Goal: Task Accomplishment & Management: Manage account settings

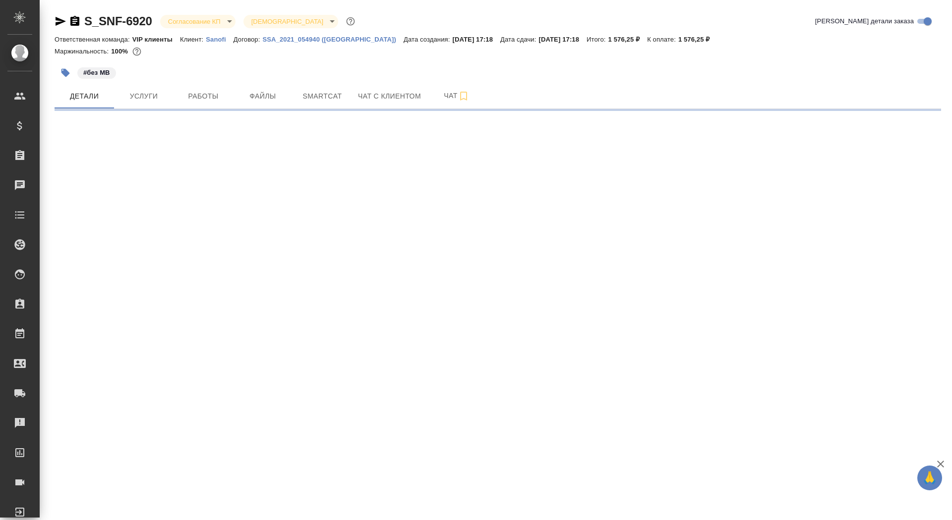
select select "RU"
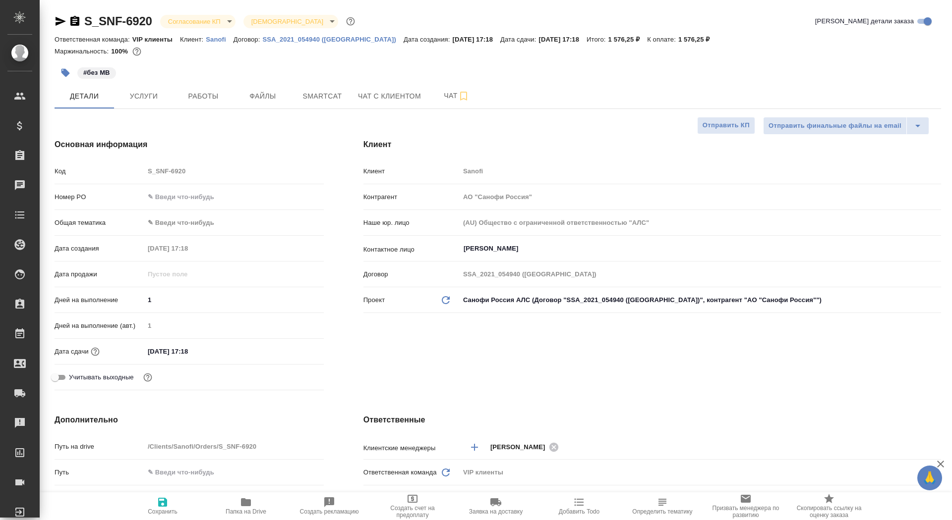
type textarea "x"
type input "[PERSON_NAME]"
type input "Комаров Роман"
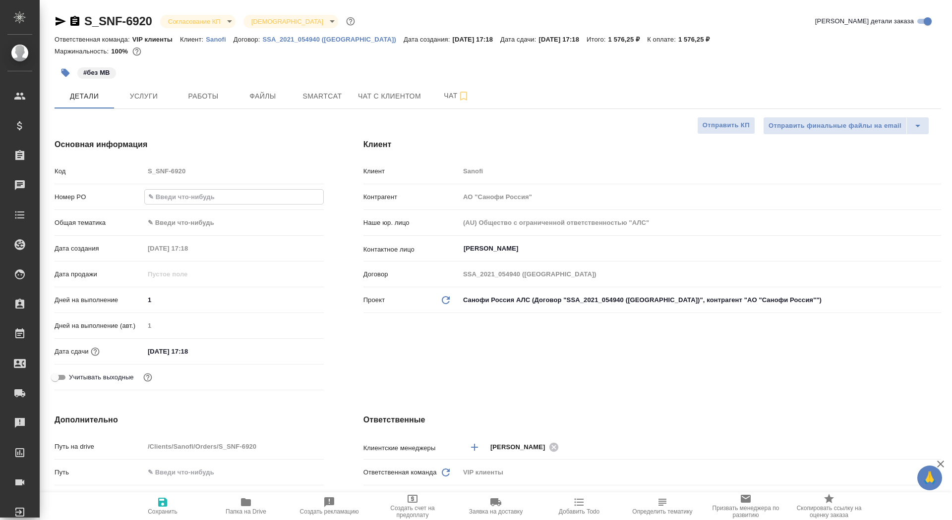
click at [186, 203] on input "text" at bounding box center [234, 197] width 178 height 14
paste input "E005873438"
type input "E005873438"
type textarea "x"
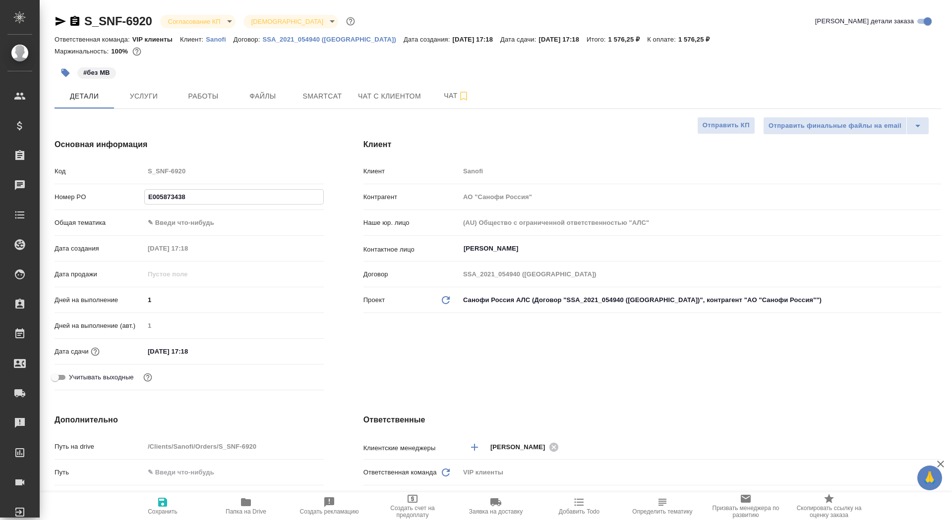
type textarea "x"
type input "E005873438"
click at [158, 519] on button "Сохранить" at bounding box center [162, 507] width 83 height 28
type textarea "x"
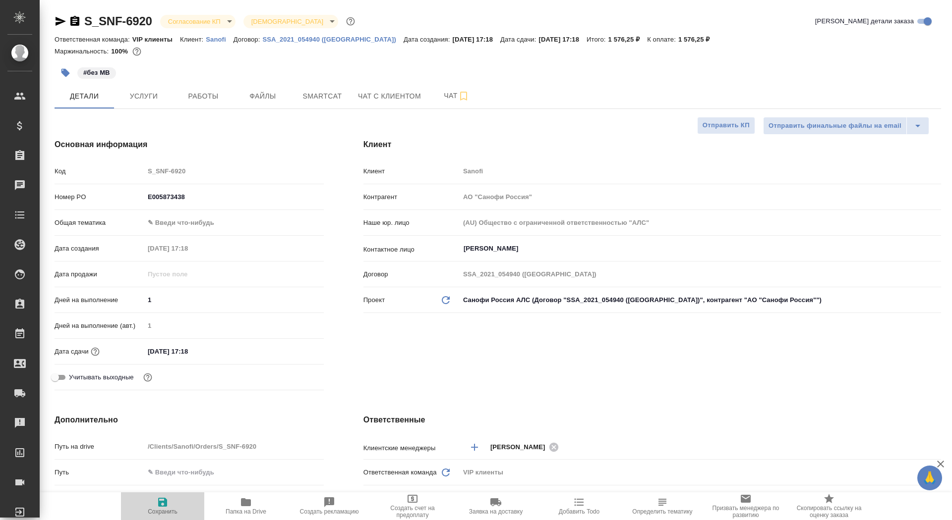
type textarea "x"
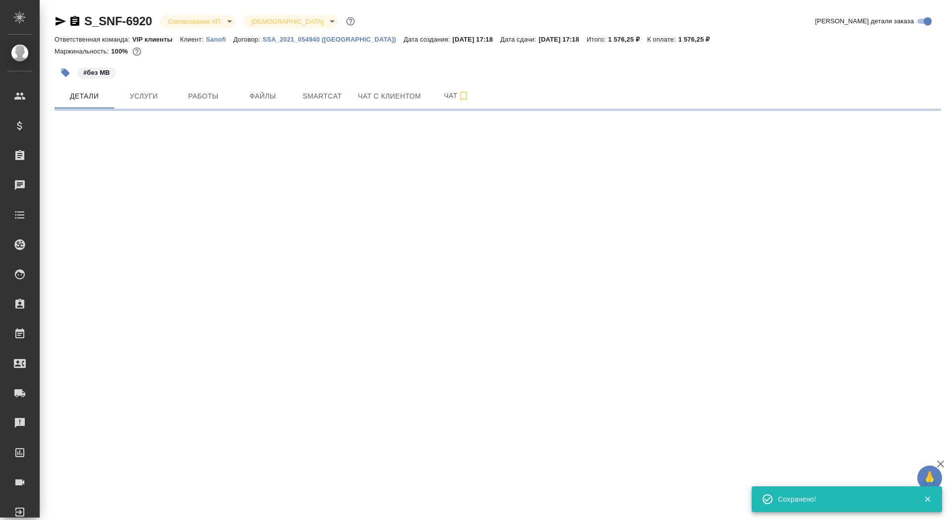
select select "RU"
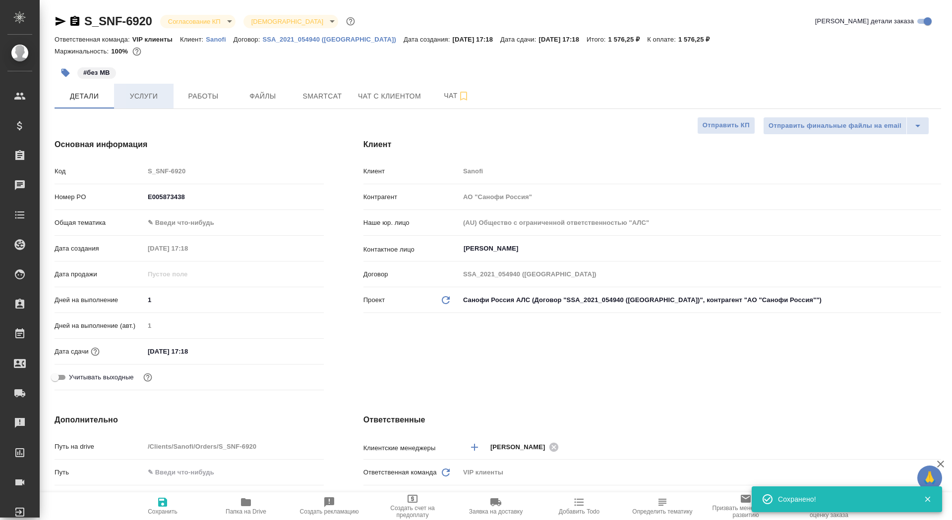
type textarea "x"
click at [156, 101] on span "Услуги" at bounding box center [144, 96] width 48 height 12
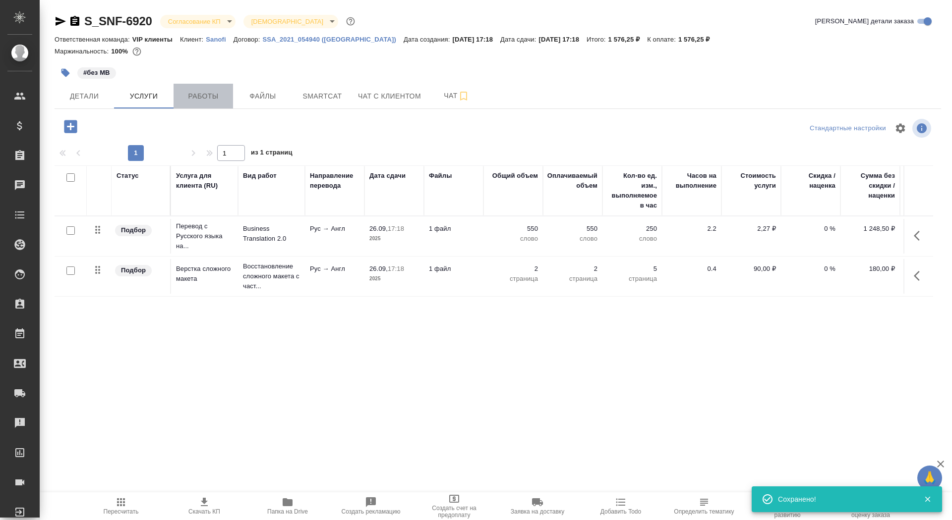
click at [201, 96] on span "Работы" at bounding box center [203, 96] width 48 height 12
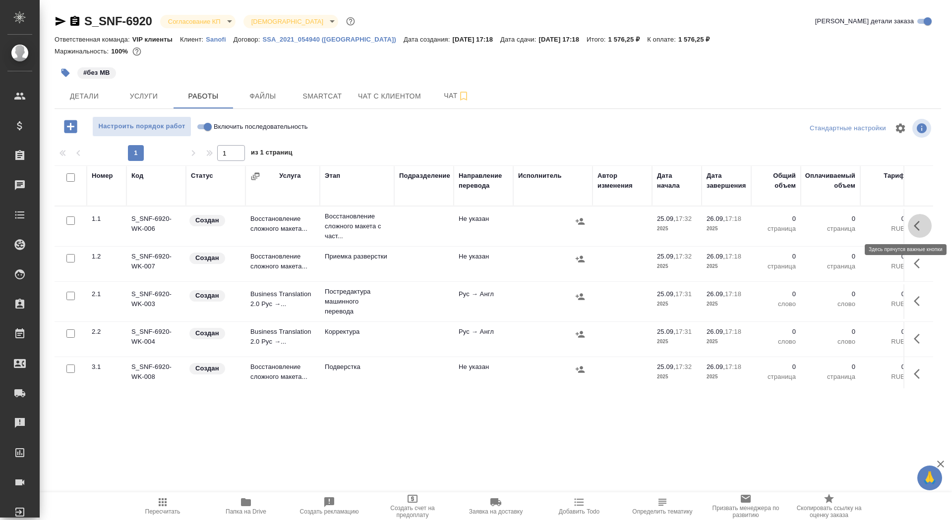
click at [916, 230] on icon "button" at bounding box center [920, 226] width 12 height 12
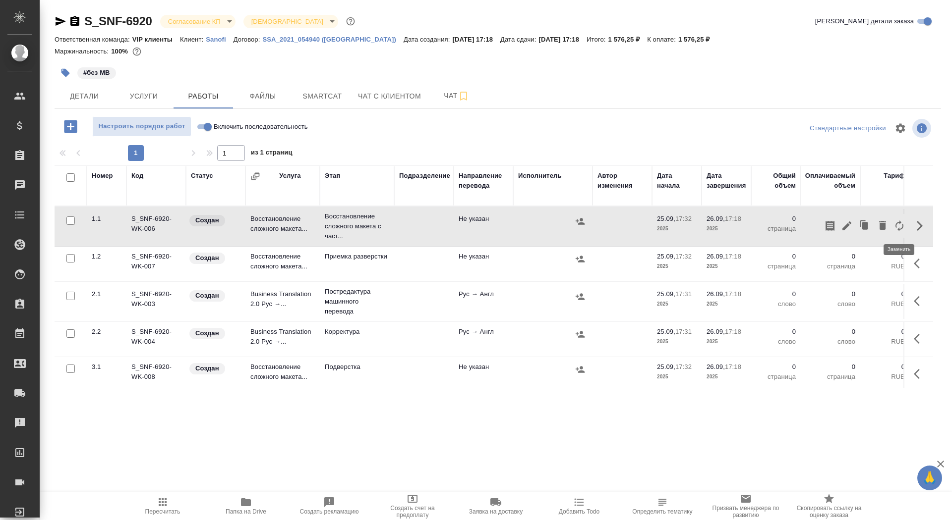
click at [898, 224] on icon "button" at bounding box center [899, 226] width 12 height 12
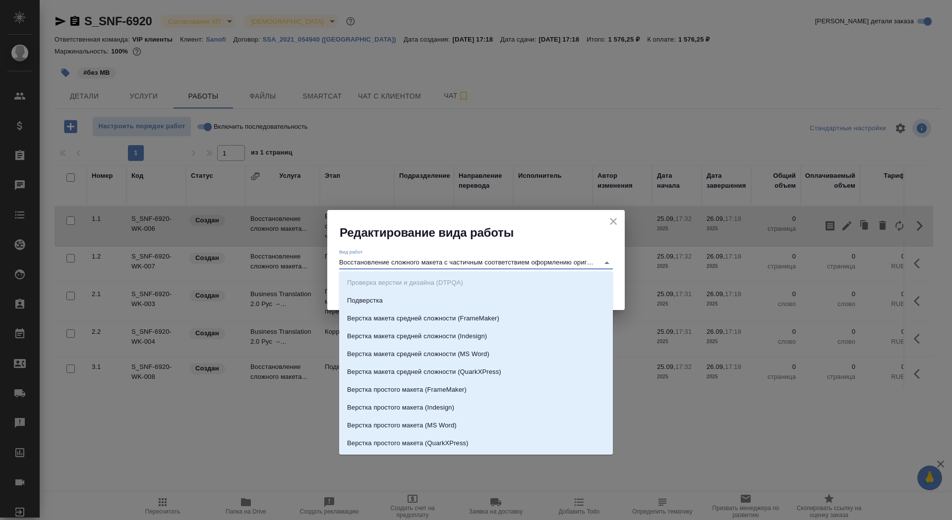
click at [470, 267] on input "Восстановление сложного макета с частичным соответствием оформлению оригинала" at bounding box center [466, 263] width 255 height 12
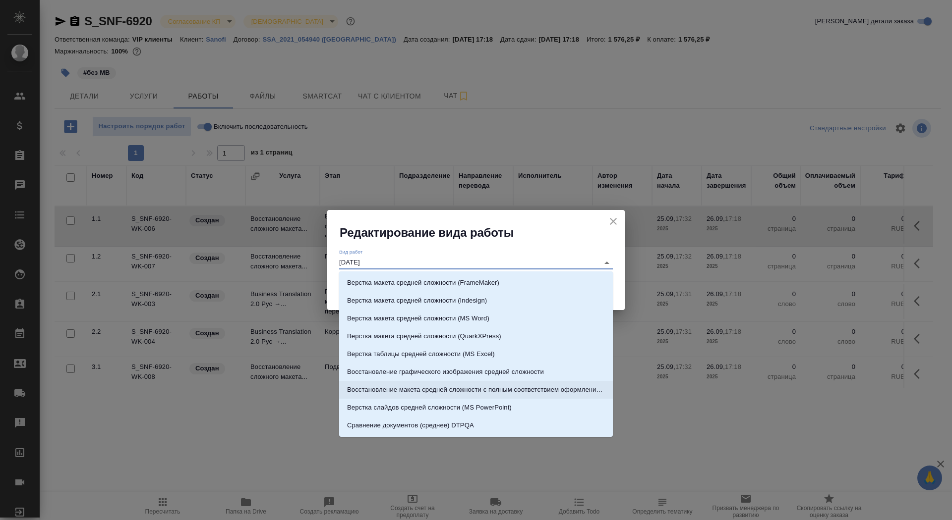
click at [540, 393] on p "Восстановление макета средней сложности с полным соответствием оформлению ориги…" at bounding box center [476, 390] width 258 height 10
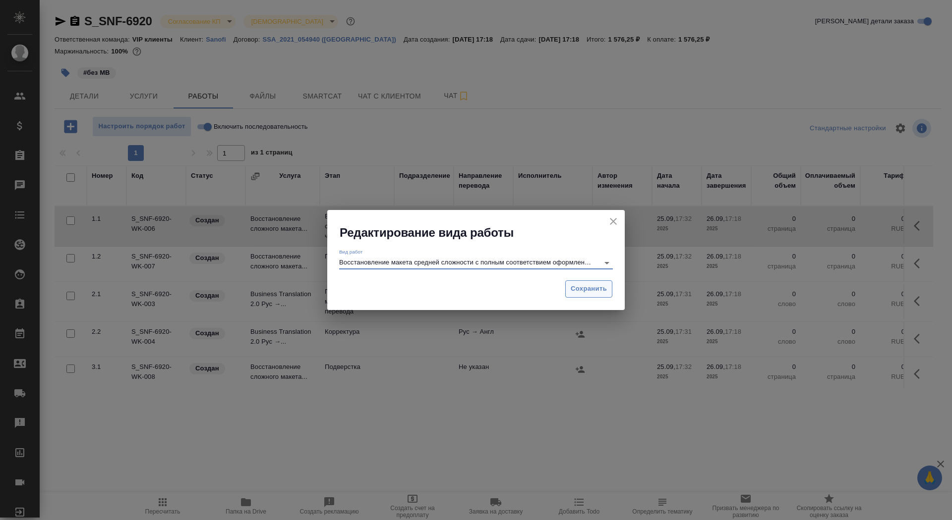
type input "Восстановление макета средней сложности с полным соответствием оформлению ориги…"
click at [571, 282] on button "Сохранить" at bounding box center [588, 289] width 47 height 17
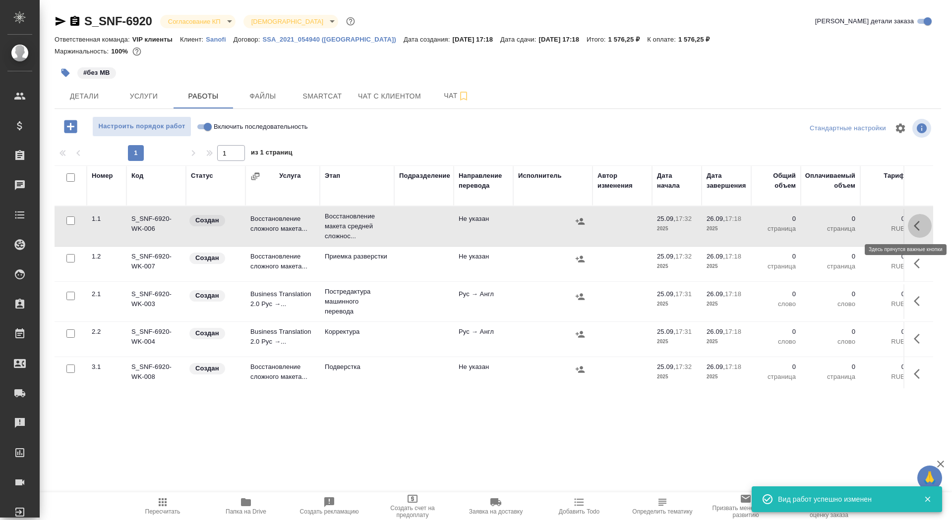
click at [913, 219] on button "button" at bounding box center [920, 226] width 24 height 24
click at [839, 224] on button "button" at bounding box center [846, 226] width 17 height 24
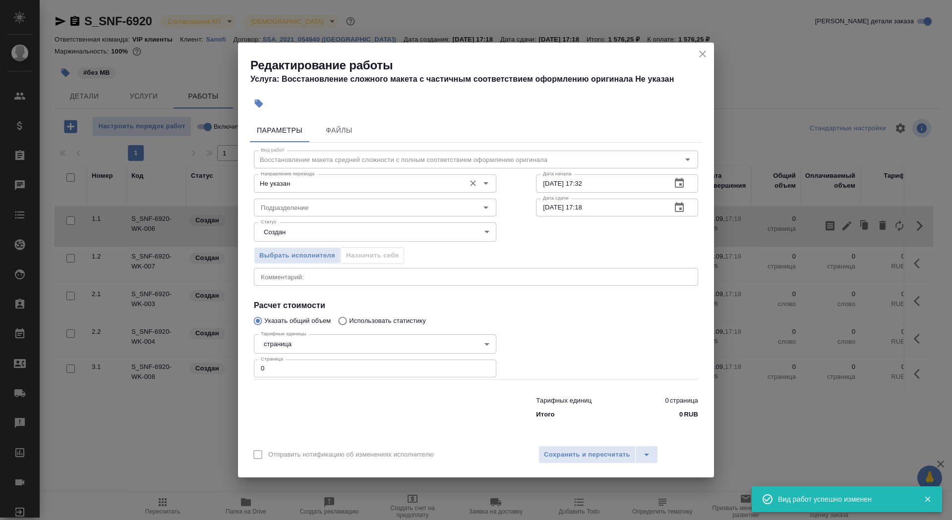
click at [335, 190] on div "Не указан Направление перевода" at bounding box center [375, 183] width 242 height 18
click at [704, 54] on icon "close" at bounding box center [702, 54] width 12 height 12
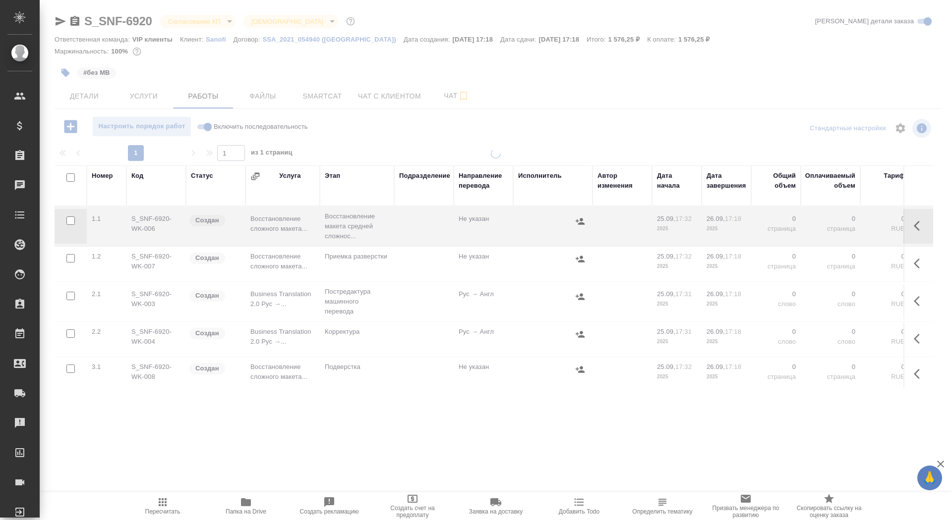
click at [196, 20] on div at bounding box center [496, 207] width 912 height 414
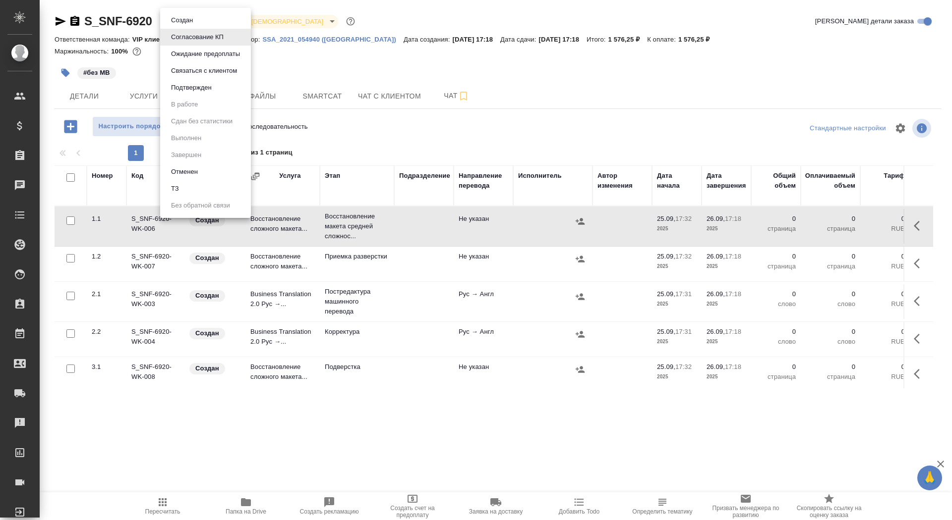
click at [206, 25] on body "🙏 .cls-1 fill:#fff; AWATERA Saydasheva Dilyara Клиенты Спецификации Заказы 0 Ча…" at bounding box center [476, 260] width 952 height 520
click at [215, 84] on button "Подтвержден" at bounding box center [191, 87] width 47 height 11
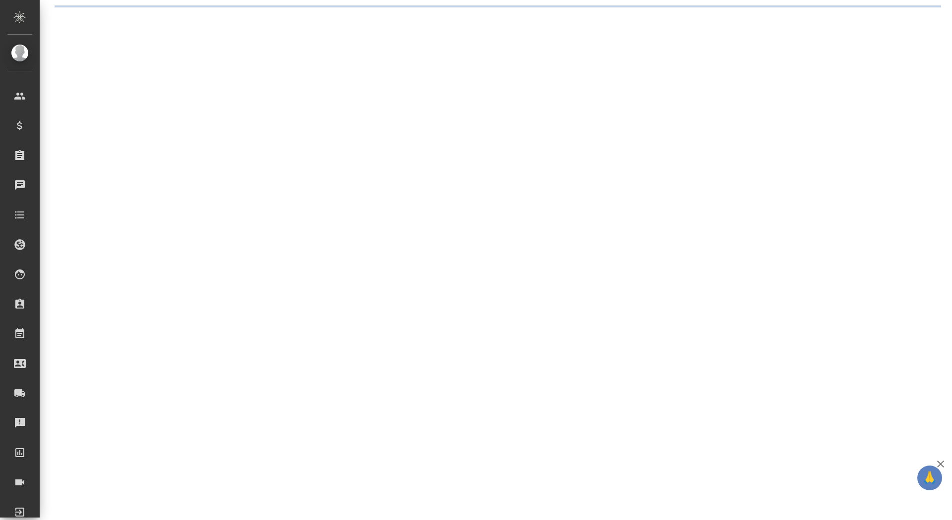
click at [180, 23] on div ".cls-1 fill:#fff; AWATERA Saydasheva Dilyara Клиенты Спецификации Заказы 0 Чаты…" at bounding box center [476, 260] width 952 height 520
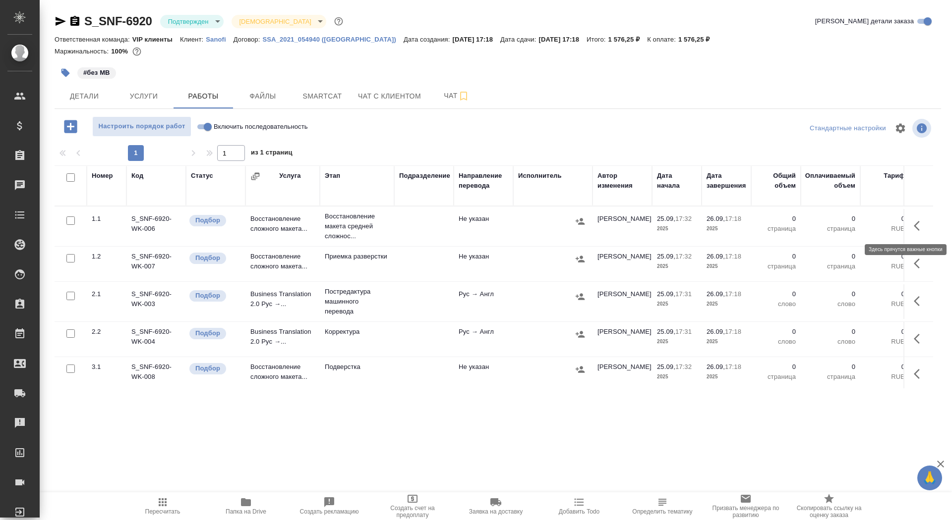
click at [918, 230] on icon "button" at bounding box center [917, 226] width 6 height 10
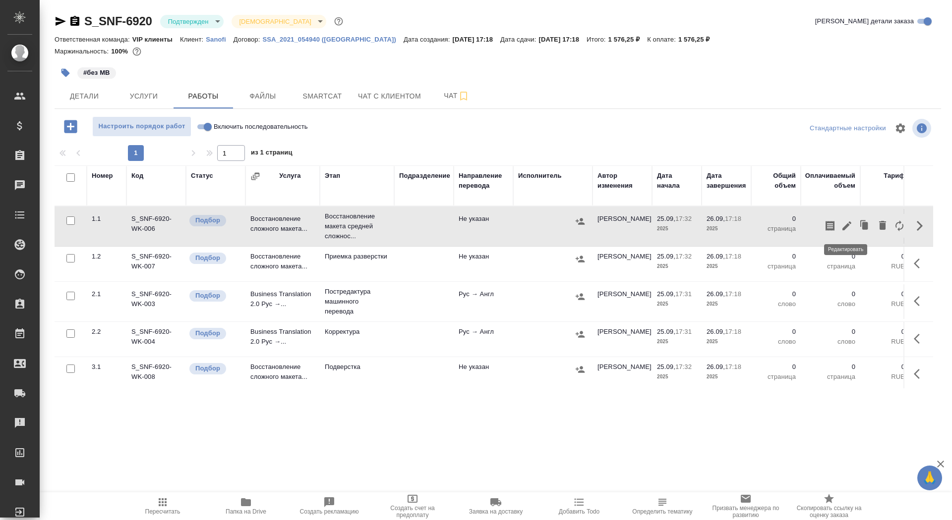
click at [845, 224] on icon "button" at bounding box center [847, 226] width 12 height 12
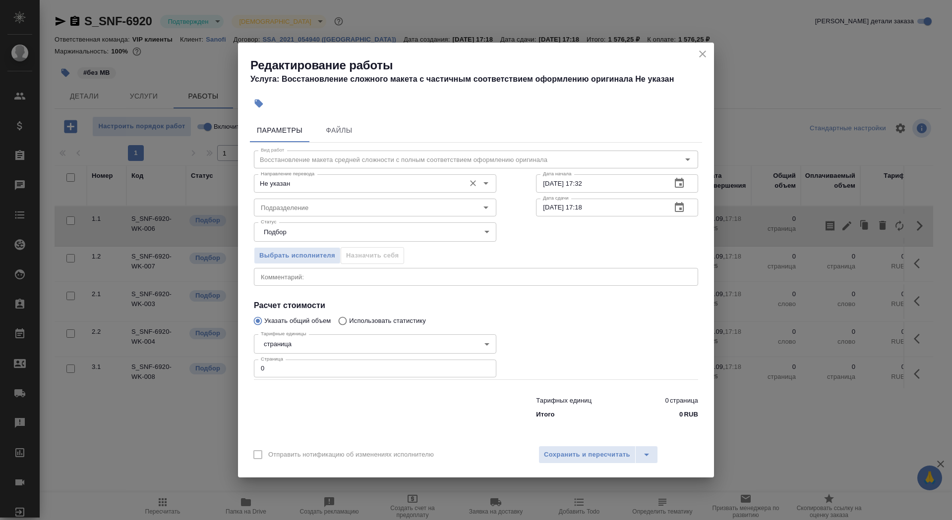
click at [396, 187] on input "Не указан" at bounding box center [358, 183] width 203 height 12
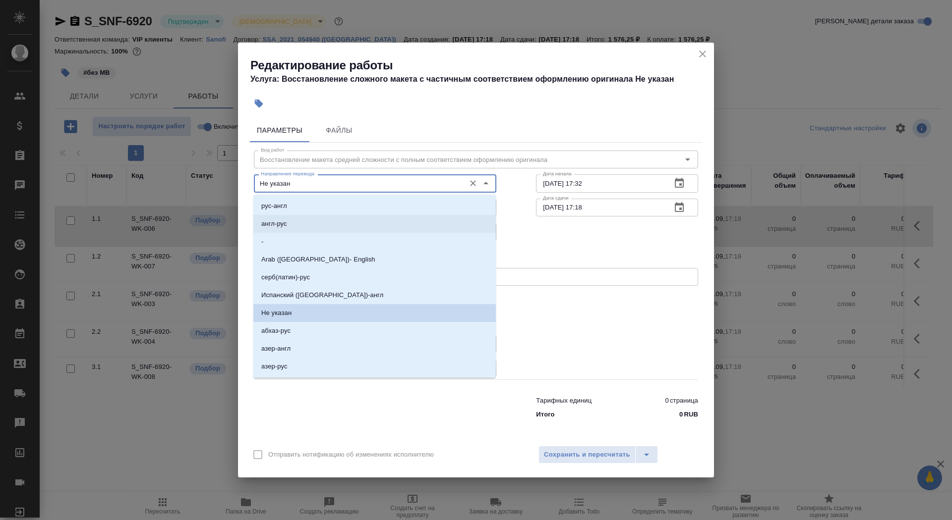
click at [359, 215] on li "англ-рус" at bounding box center [374, 224] width 242 height 18
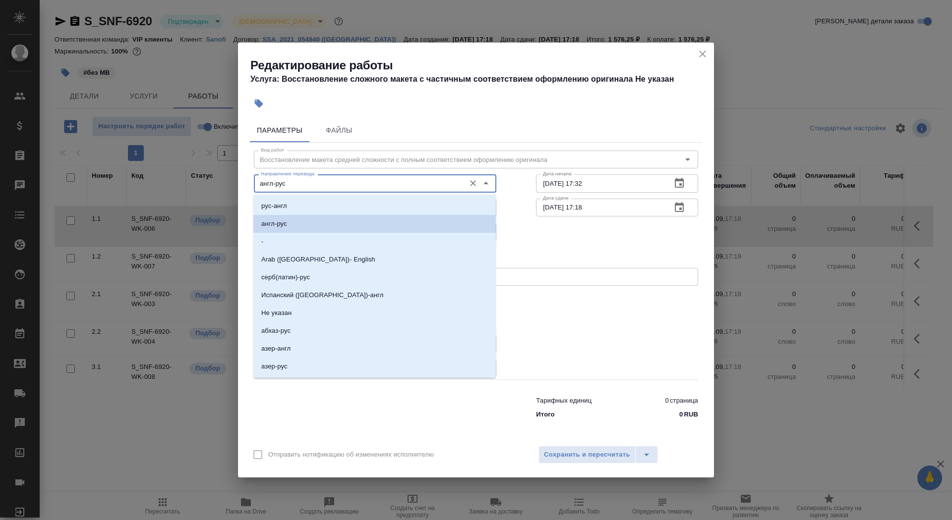
click at [349, 189] on input "англ-рус" at bounding box center [358, 183] width 203 height 12
click at [352, 208] on li "рус-англ" at bounding box center [374, 206] width 242 height 18
type input "рус-англ"
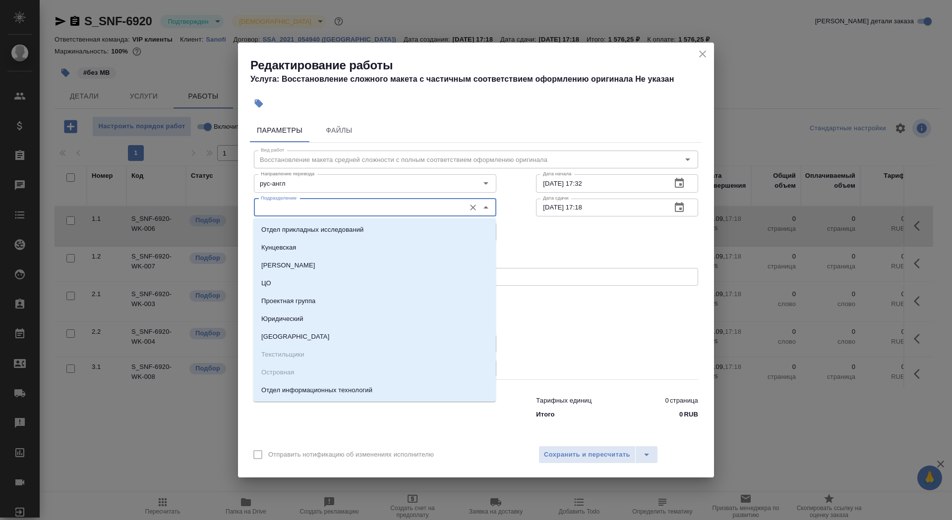
click at [350, 206] on input "Подразделение" at bounding box center [358, 208] width 203 height 12
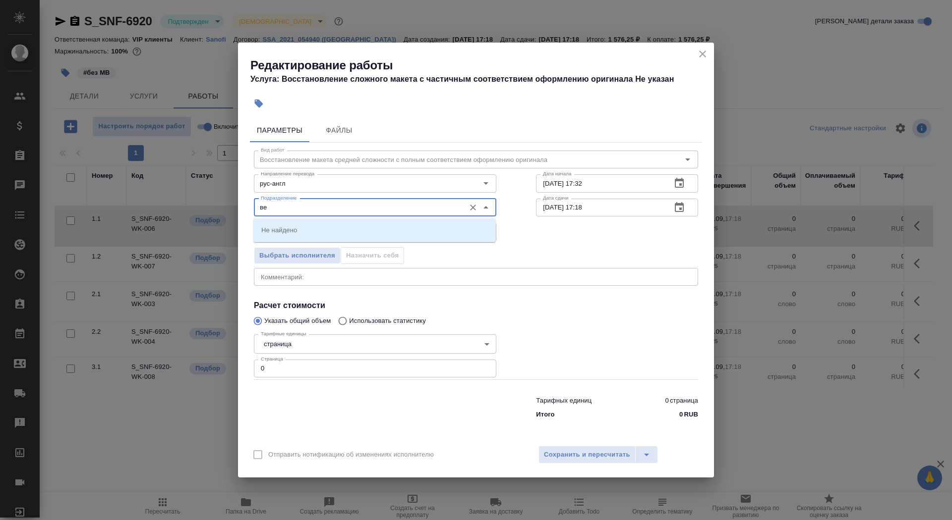
type input "в"
click at [360, 231] on li "DTPlight" at bounding box center [374, 230] width 242 height 18
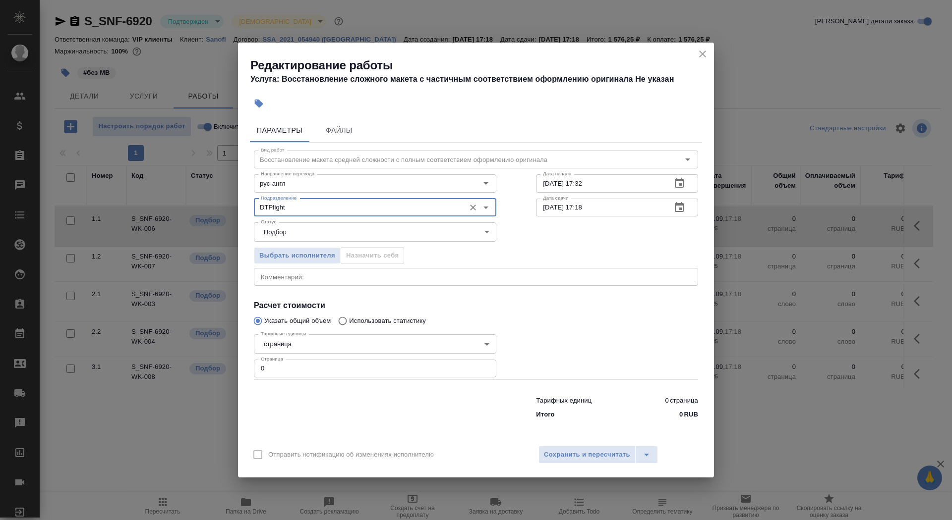
type input "DTPlight"
click at [319, 334] on div "Тарифные единицы страница 5a8b1489cc6b4906c91bfdb2 Тарифные единицы Страница 0 …" at bounding box center [375, 355] width 242 height 49
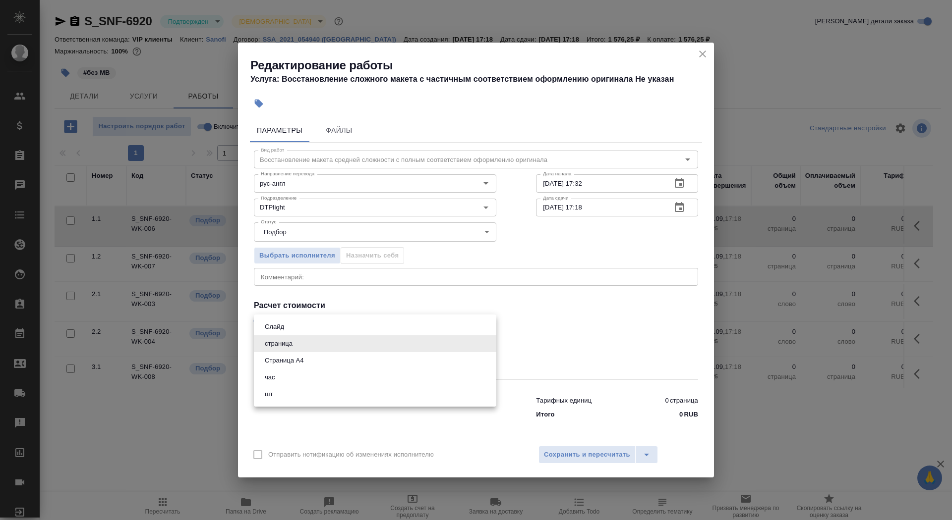
click at [319, 344] on body "🙏 .cls-1 fill:#fff; AWATERA Saydasheva Dilyara Клиенты Спецификации Заказы 0 Ча…" at bounding box center [476, 260] width 952 height 520
click at [319, 357] on li "Страница А4" at bounding box center [375, 360] width 242 height 17
type input "5f036ec4e16dec2d6b59c8ff"
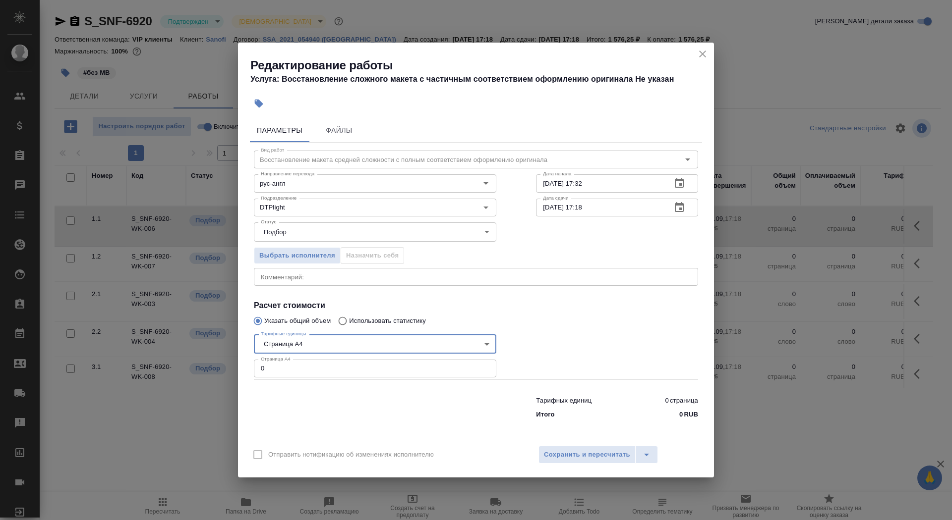
click at [320, 370] on input "0" at bounding box center [375, 369] width 242 height 18
type input "2"
click at [610, 180] on input "25.09.2025 17:32" at bounding box center [599, 183] width 127 height 18
click at [617, 188] on input "25.09.2025 17:32" at bounding box center [599, 183] width 127 height 18
type input "25.09.2025 19:10"
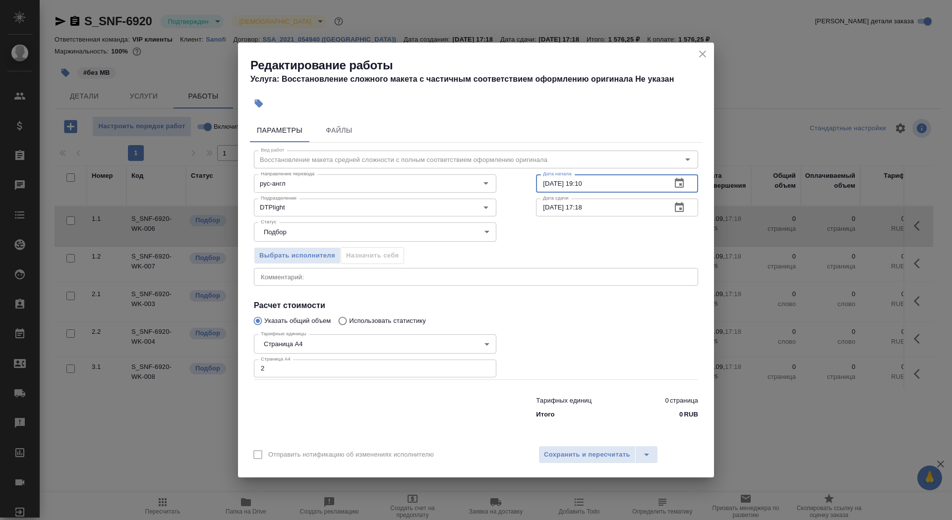
click at [675, 209] on icon "button" at bounding box center [679, 207] width 9 height 10
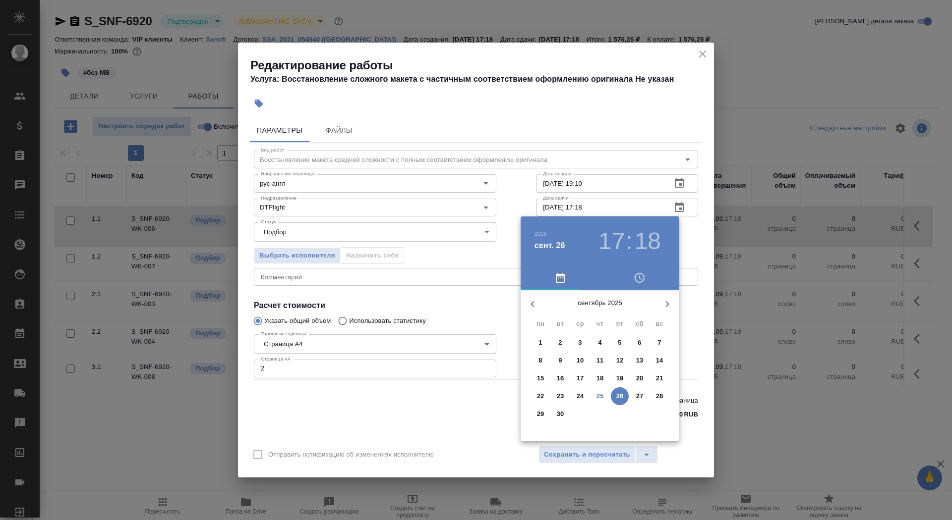
click at [605, 398] on span "25" at bounding box center [600, 397] width 18 height 10
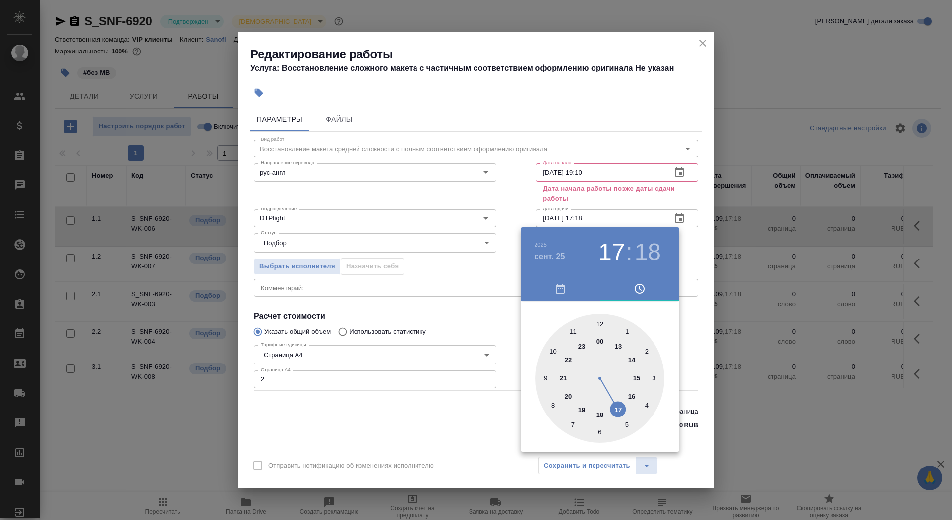
click at [562, 287] on icon "button" at bounding box center [560, 289] width 9 height 10
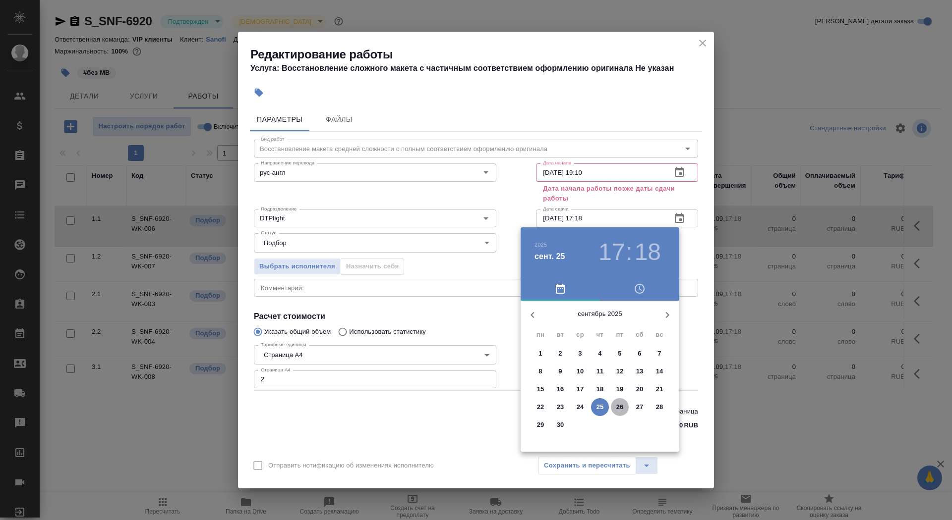
click at [620, 406] on p "26" at bounding box center [619, 407] width 7 height 10
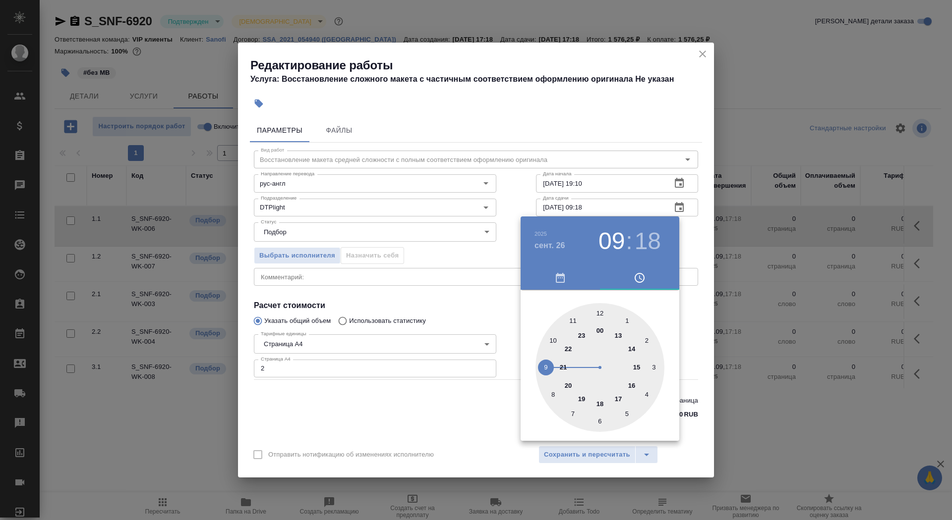
click at [545, 365] on div at bounding box center [599, 367] width 129 height 129
type input "26.09.2025 09:00"
click at [600, 310] on div at bounding box center [599, 367] width 129 height 129
click at [400, 421] on div at bounding box center [476, 260] width 952 height 520
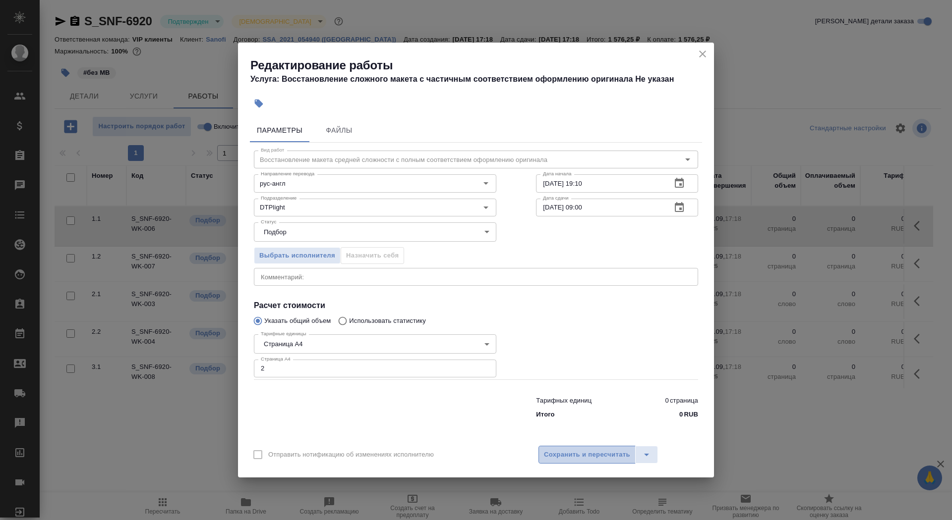
click at [570, 454] on span "Сохранить и пересчитать" at bounding box center [587, 455] width 86 height 11
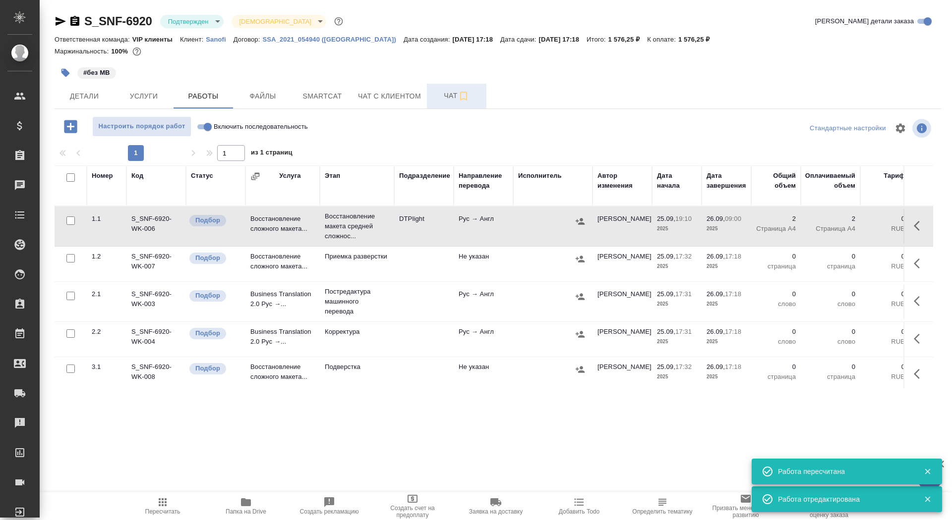
click at [449, 104] on button "Чат" at bounding box center [456, 96] width 59 height 25
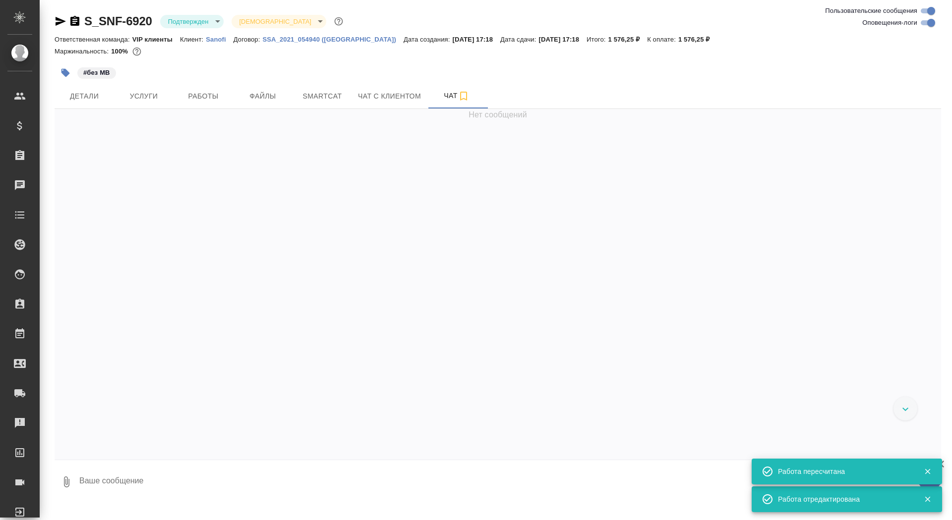
scroll to position [5035, 0]
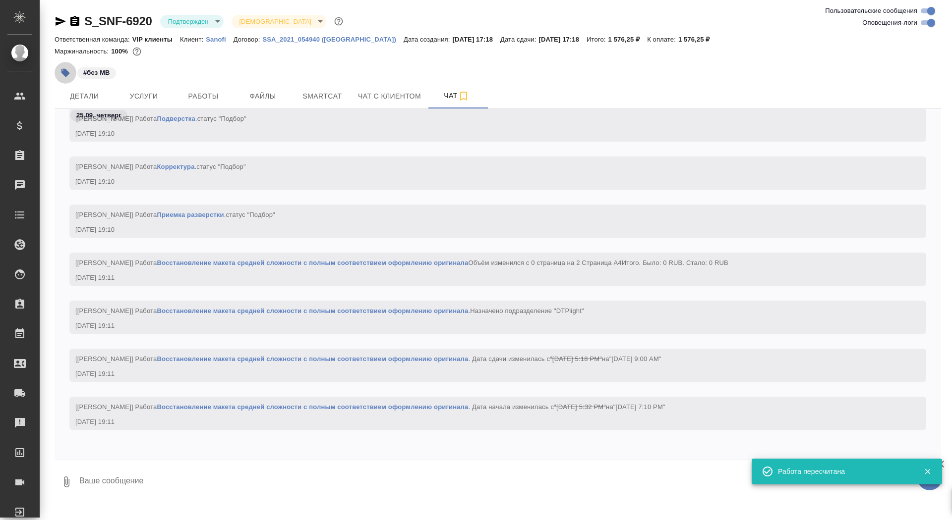
click at [64, 70] on icon "button" at bounding box center [65, 73] width 8 height 8
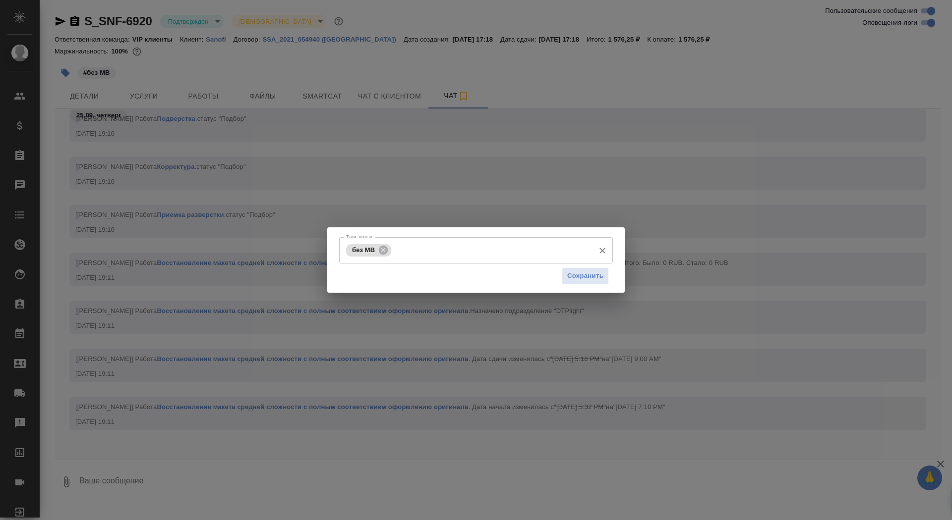
click at [439, 257] on input "Тэги заказа" at bounding box center [492, 250] width 196 height 17
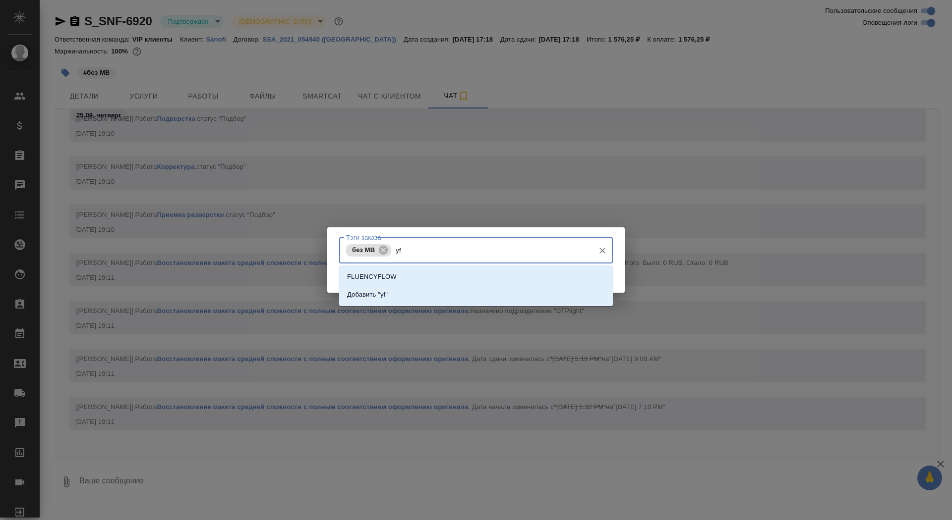
type input "y"
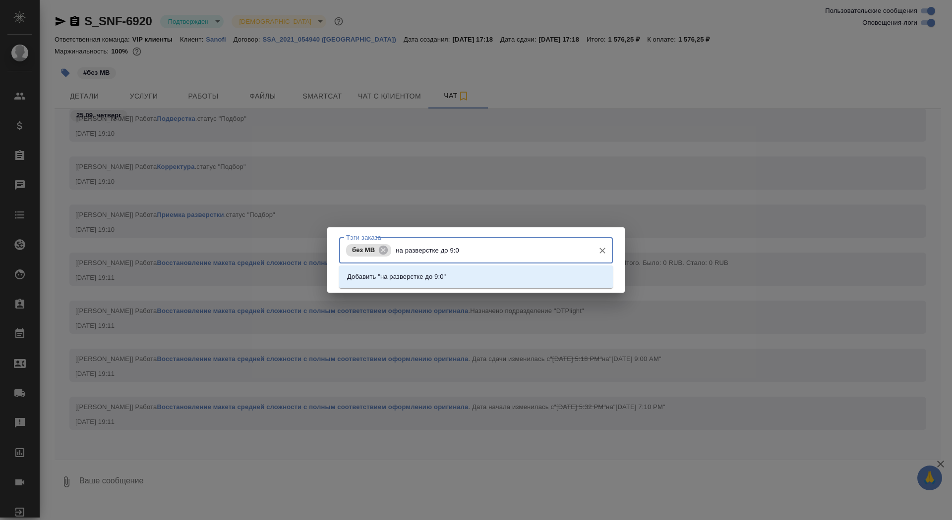
type input "на разверстке до 9:00"
click at [507, 277] on li "Добавить "на разверстке до 9:00"" at bounding box center [476, 277] width 274 height 18
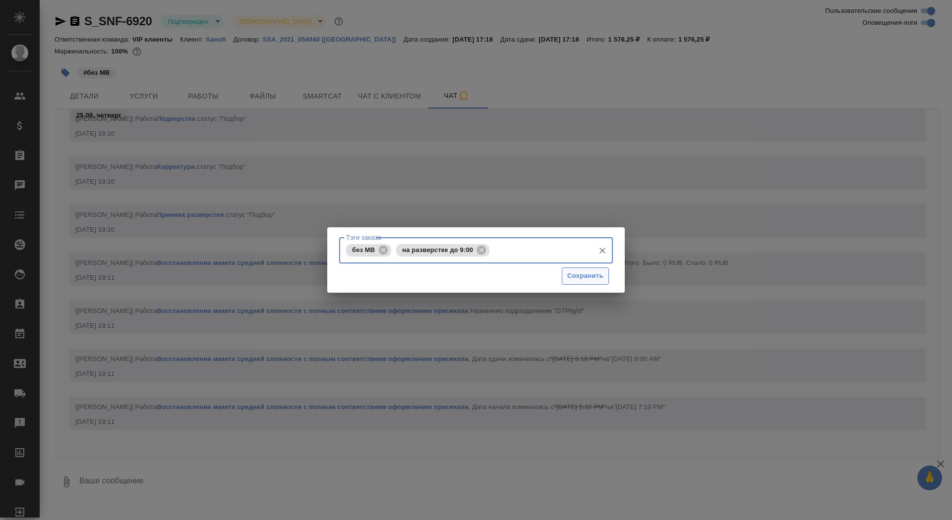
click at [605, 279] on button "Сохранить" at bounding box center [585, 276] width 47 height 17
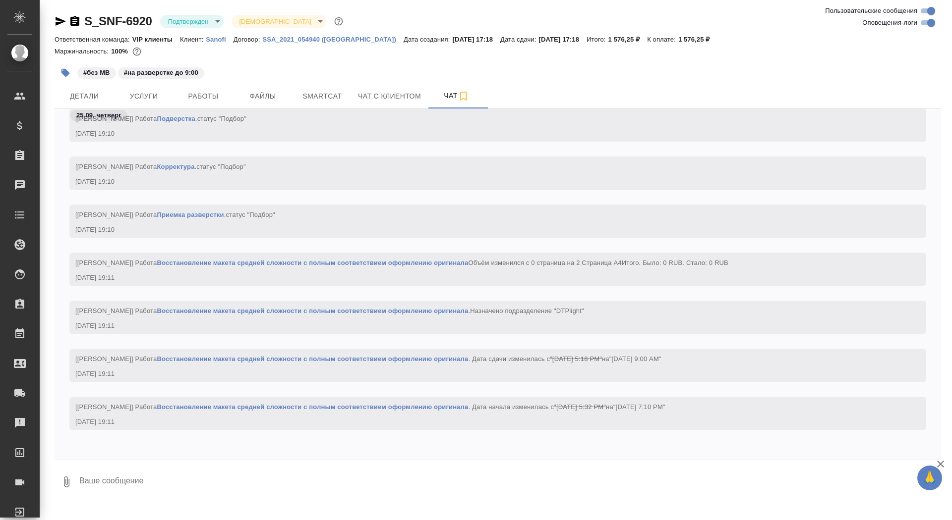
scroll to position [5036, 0]
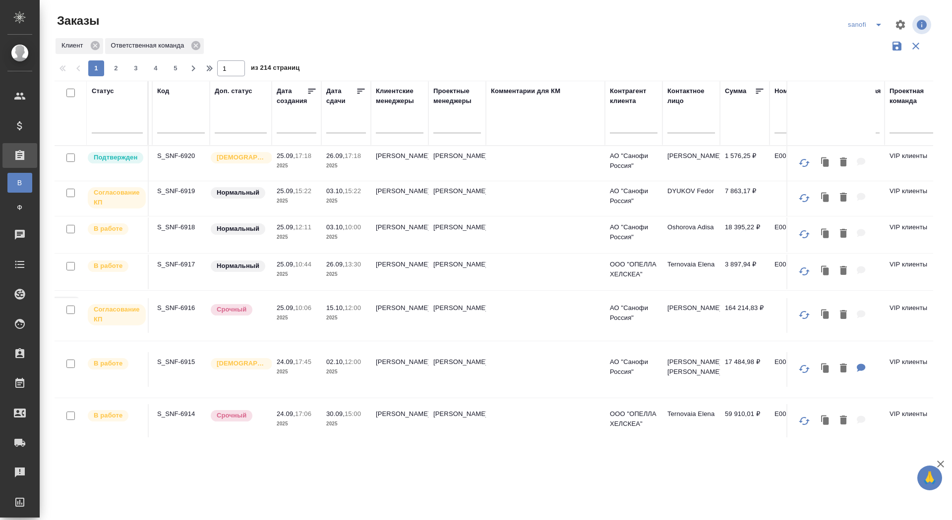
scroll to position [0, 176]
